Goal: Task Accomplishment & Management: Manage account settings

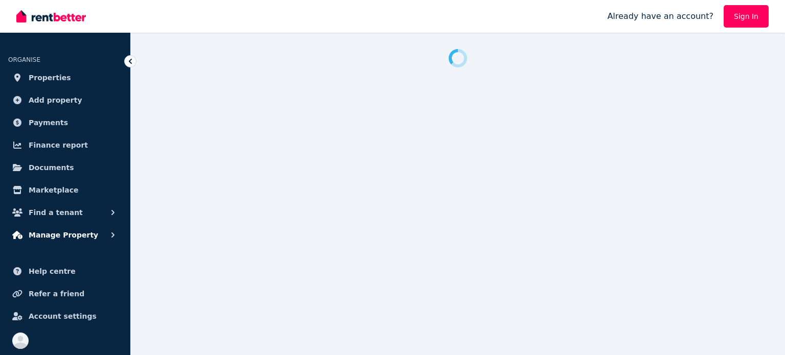
click at [69, 237] on span "Manage Property" at bounding box center [64, 235] width 70 height 12
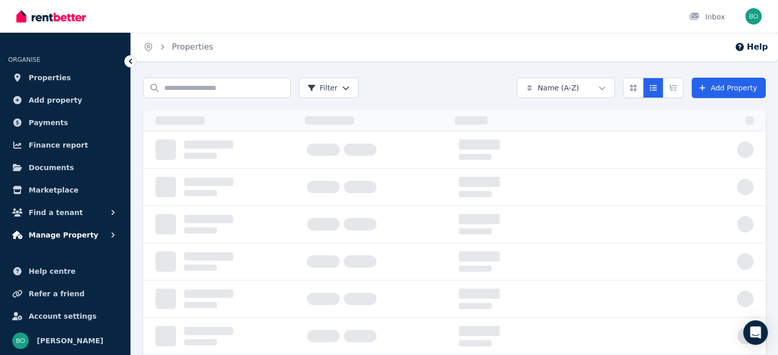
click at [68, 233] on span "Manage Property" at bounding box center [64, 235] width 70 height 12
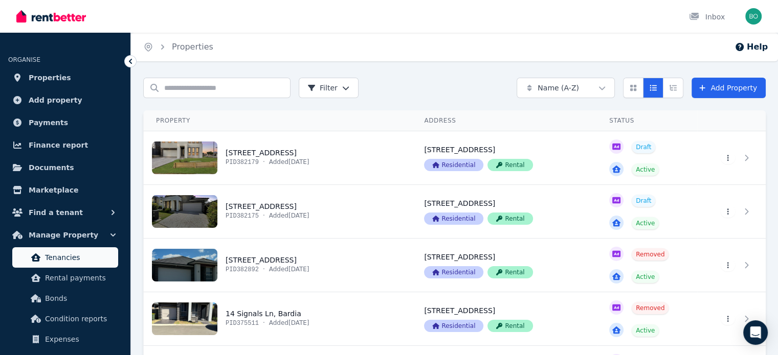
click at [59, 258] on span "Tenancies" at bounding box center [79, 258] width 69 height 12
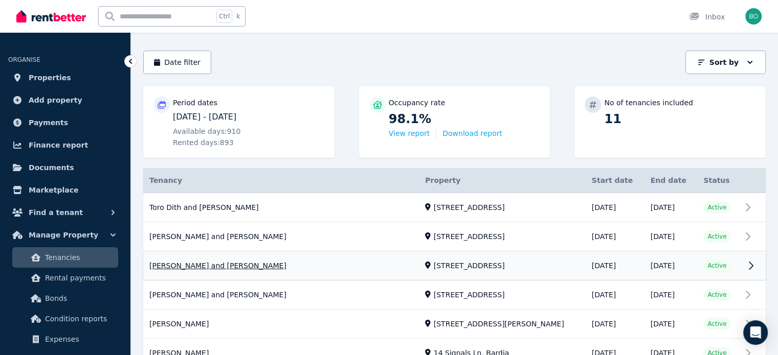
scroll to position [102, 0]
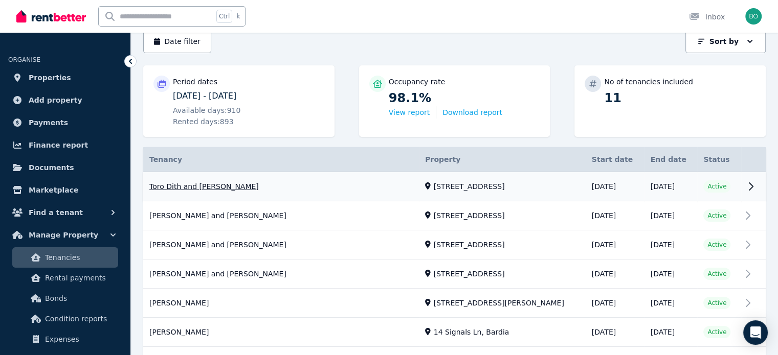
click at [226, 184] on link "View property details" at bounding box center [454, 186] width 622 height 29
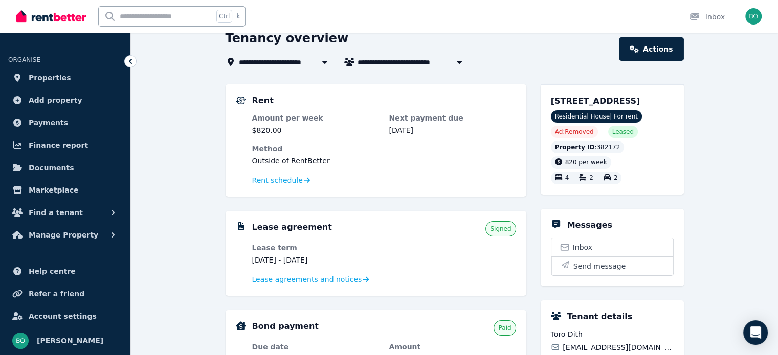
scroll to position [102, 0]
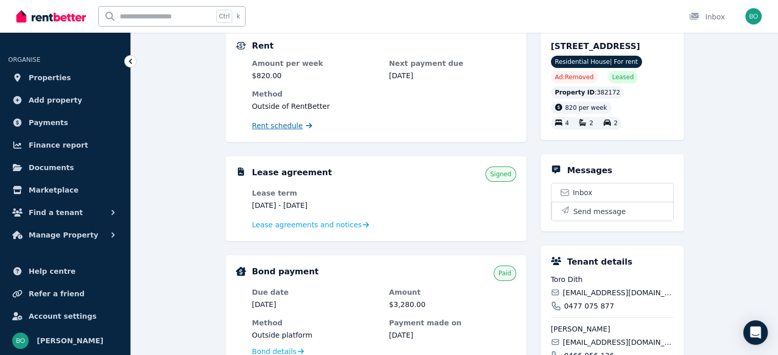
click at [264, 127] on span "Rent schedule" at bounding box center [277, 126] width 51 height 10
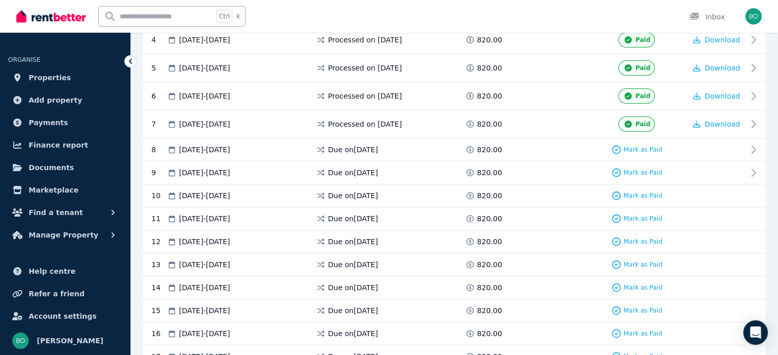
scroll to position [307, 0]
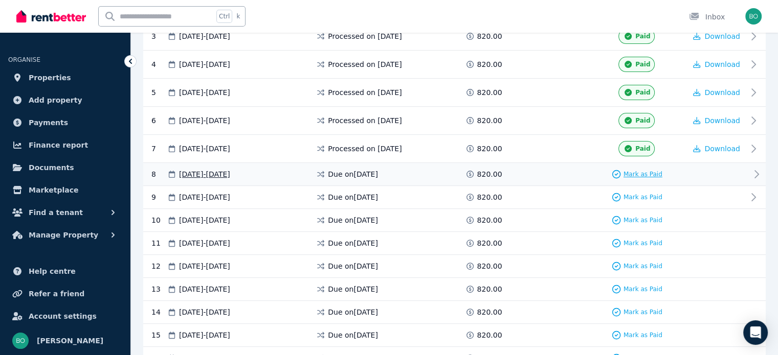
click at [645, 172] on span "Mark as Paid" at bounding box center [642, 174] width 39 height 8
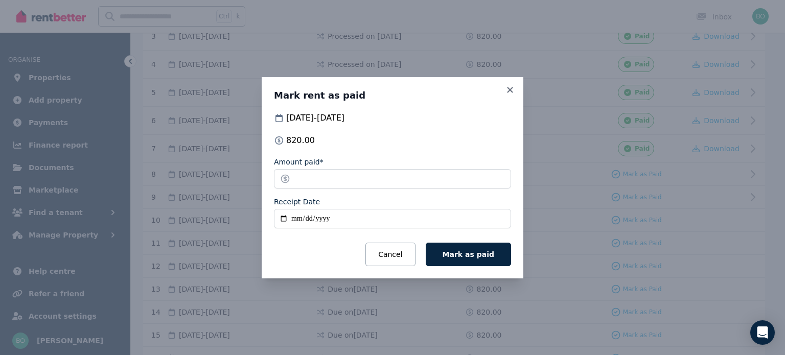
click at [285, 220] on input "Receipt Date" at bounding box center [392, 218] width 237 height 19
type input "**********"
click at [472, 251] on span "Mark as paid" at bounding box center [469, 255] width 52 height 8
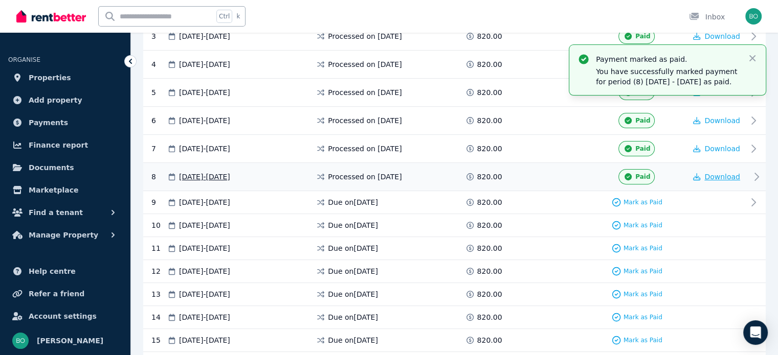
click at [718, 175] on span "Download" at bounding box center [722, 177] width 36 height 8
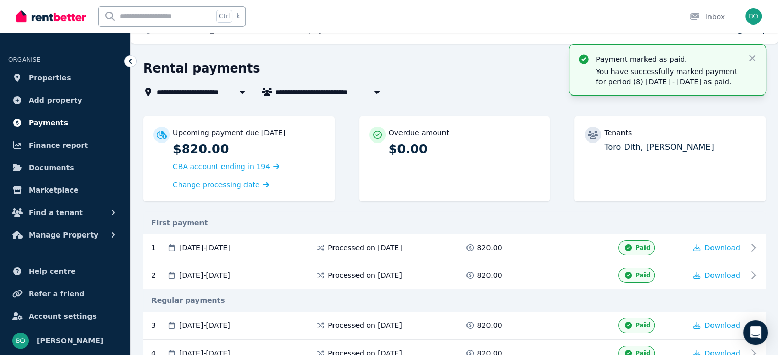
scroll to position [0, 0]
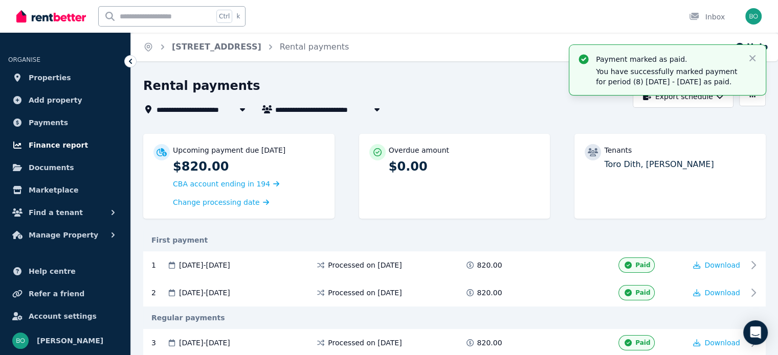
click at [63, 146] on span "Finance report" at bounding box center [58, 145] width 59 height 12
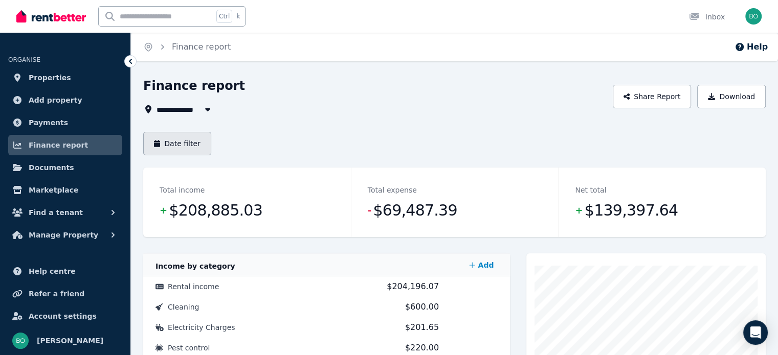
click at [163, 146] on button "Date filter" at bounding box center [177, 144] width 68 height 24
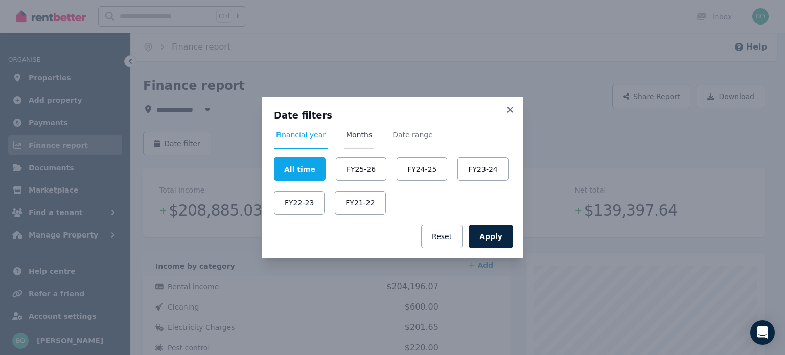
click at [354, 137] on span "Months" at bounding box center [359, 135] width 26 height 10
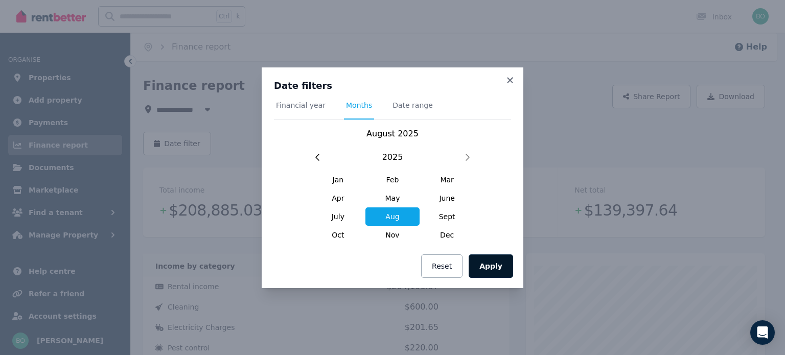
click at [498, 267] on button "Apply" at bounding box center [491, 267] width 44 height 24
